Goal: Browse casually

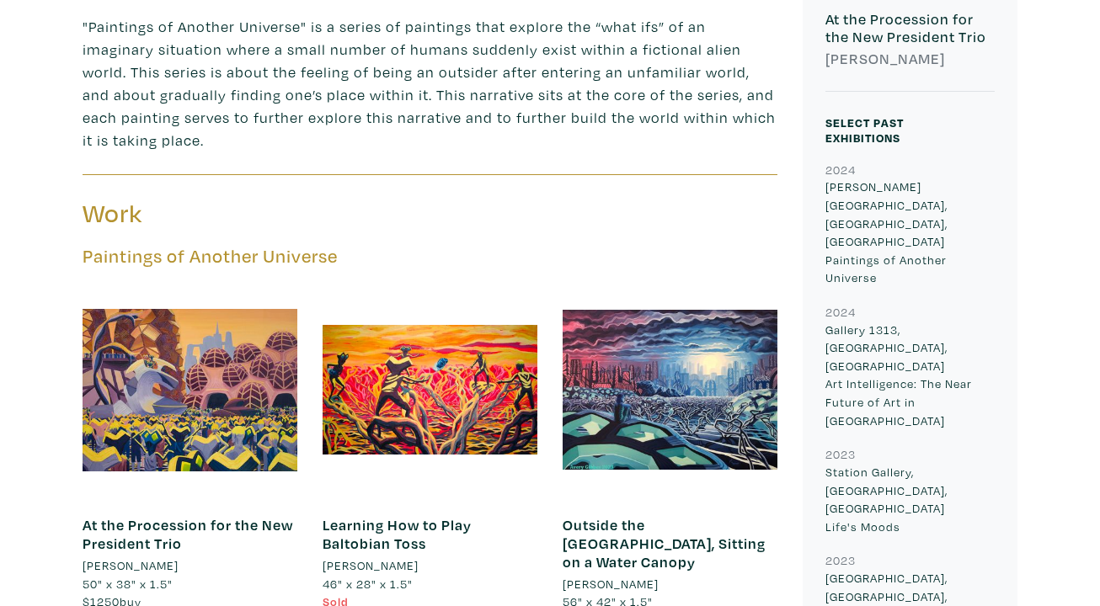
scroll to position [600, 0]
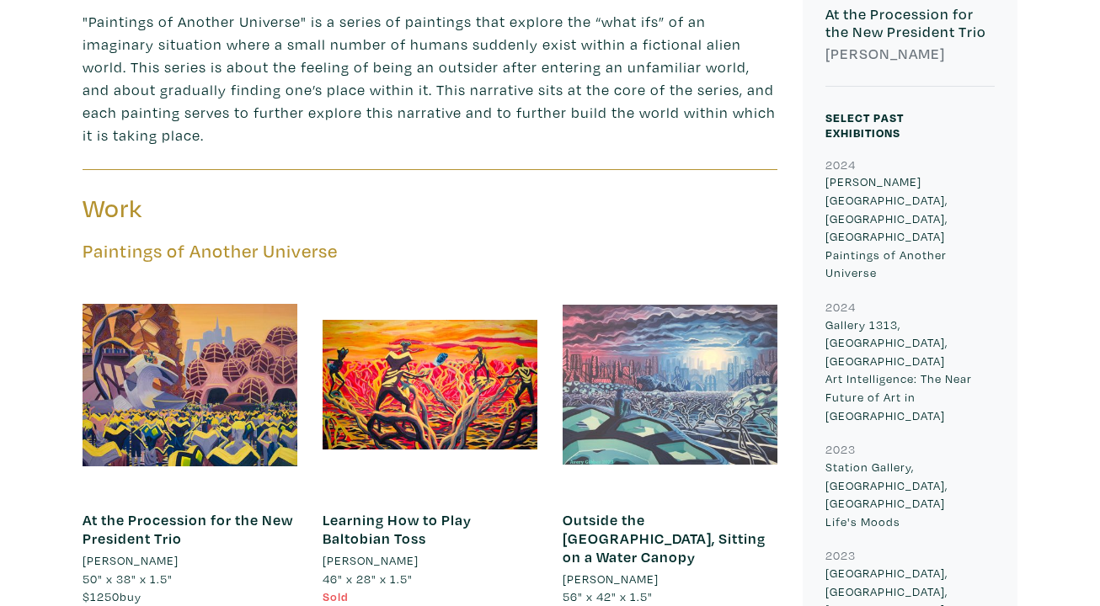
click at [654, 382] on div at bounding box center [670, 385] width 215 height 215
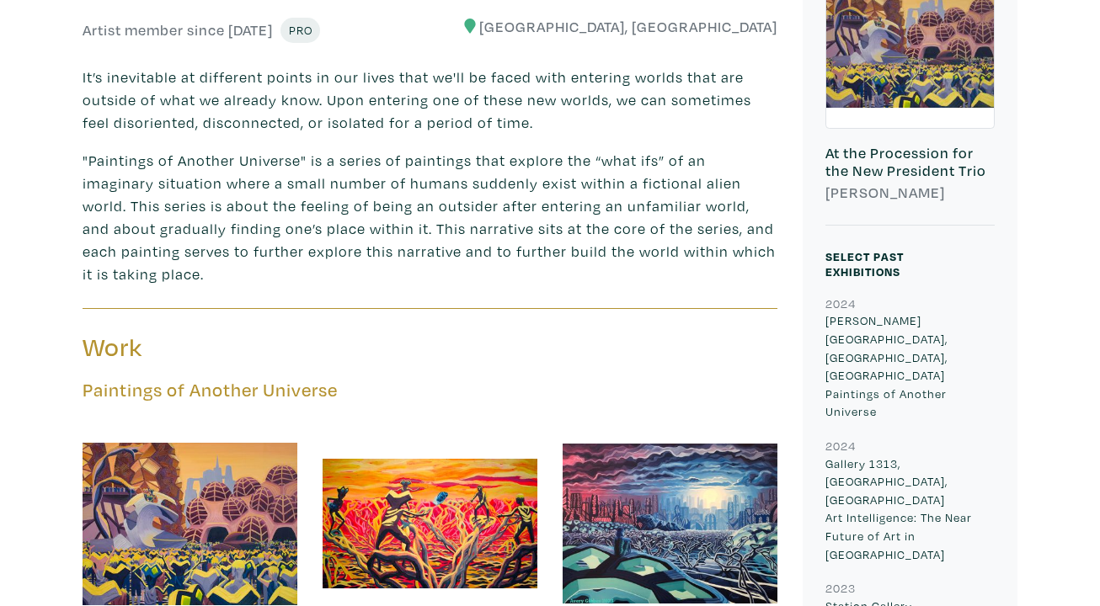
scroll to position [0, 0]
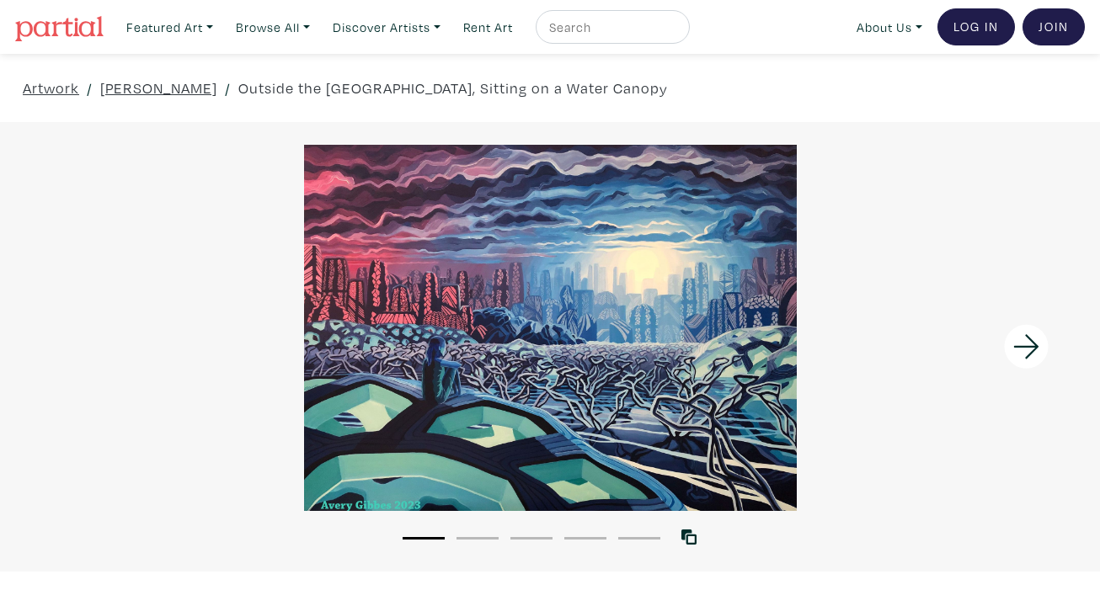
click at [1027, 344] on icon at bounding box center [1026, 346] width 57 height 45
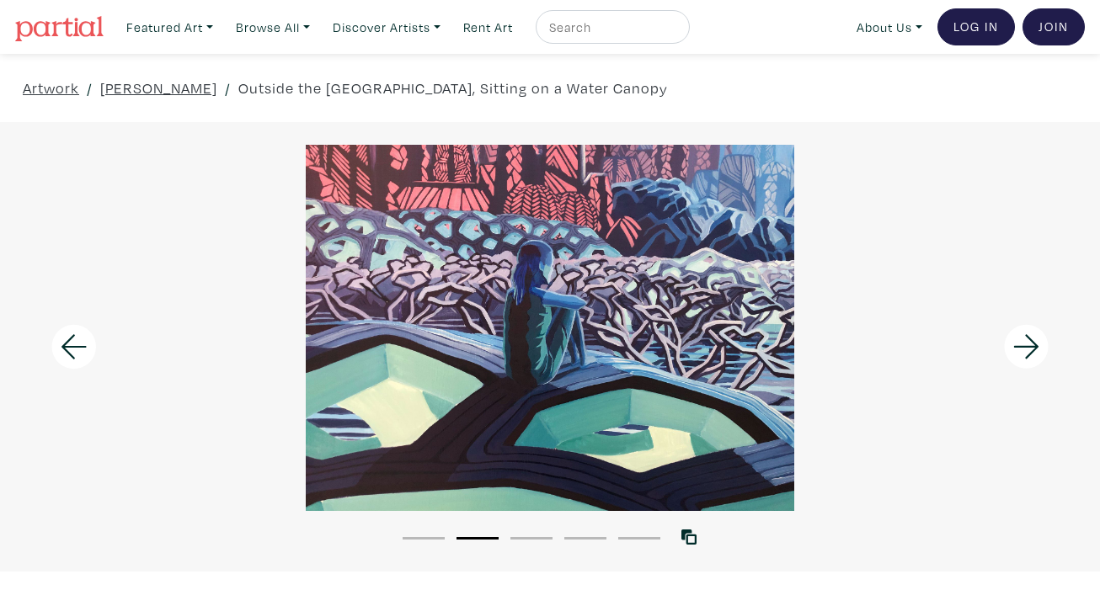
click at [1027, 344] on icon at bounding box center [1026, 346] width 57 height 45
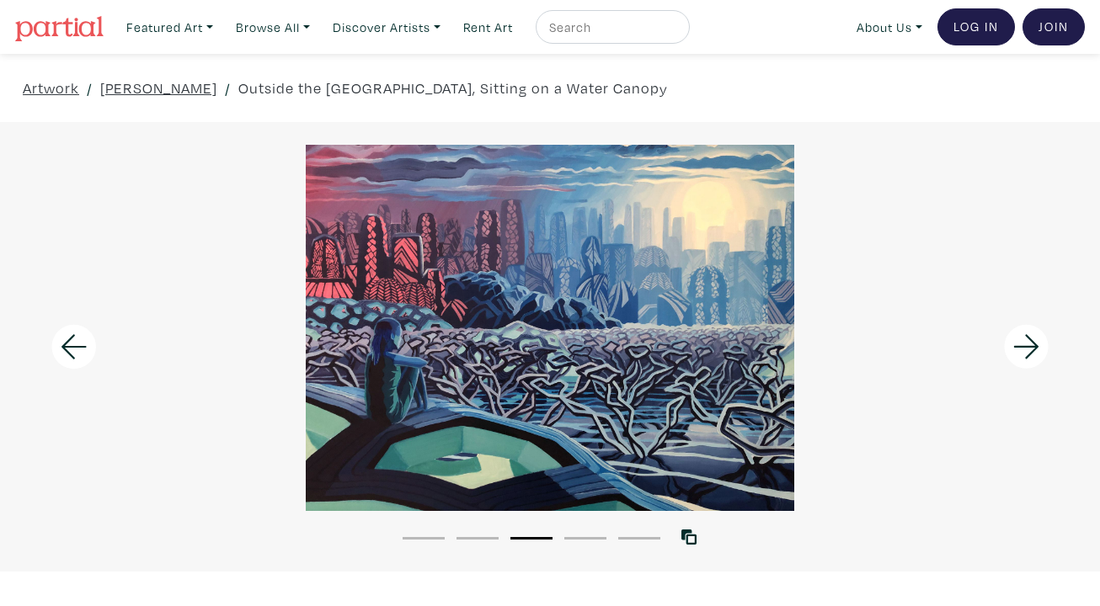
click at [1027, 344] on icon at bounding box center [1026, 346] width 57 height 45
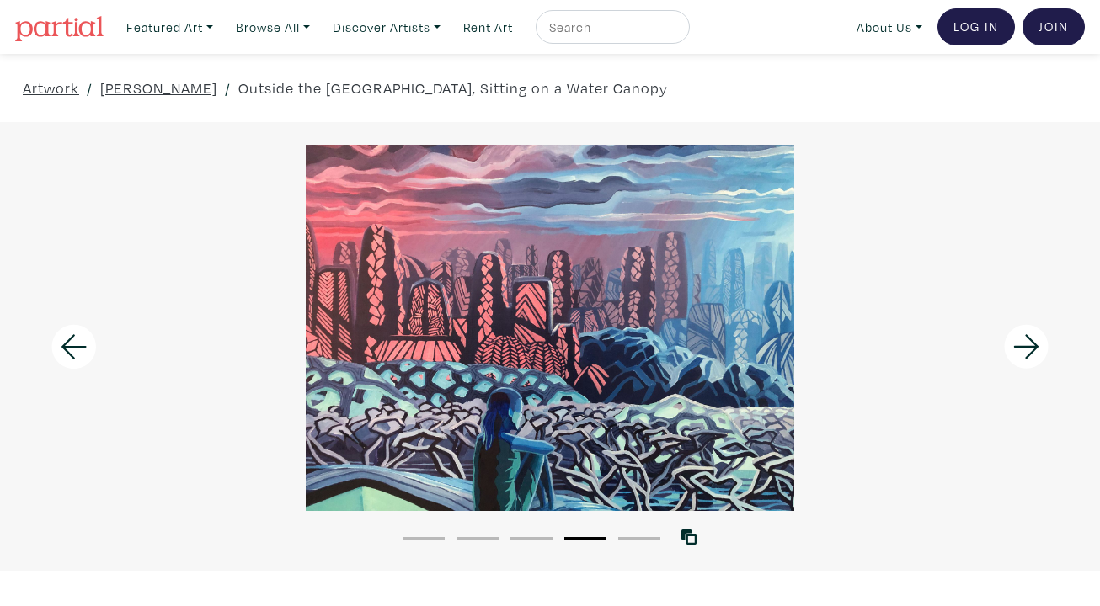
click at [1027, 344] on icon at bounding box center [1026, 346] width 57 height 45
